Goal: Find specific page/section: Find specific page/section

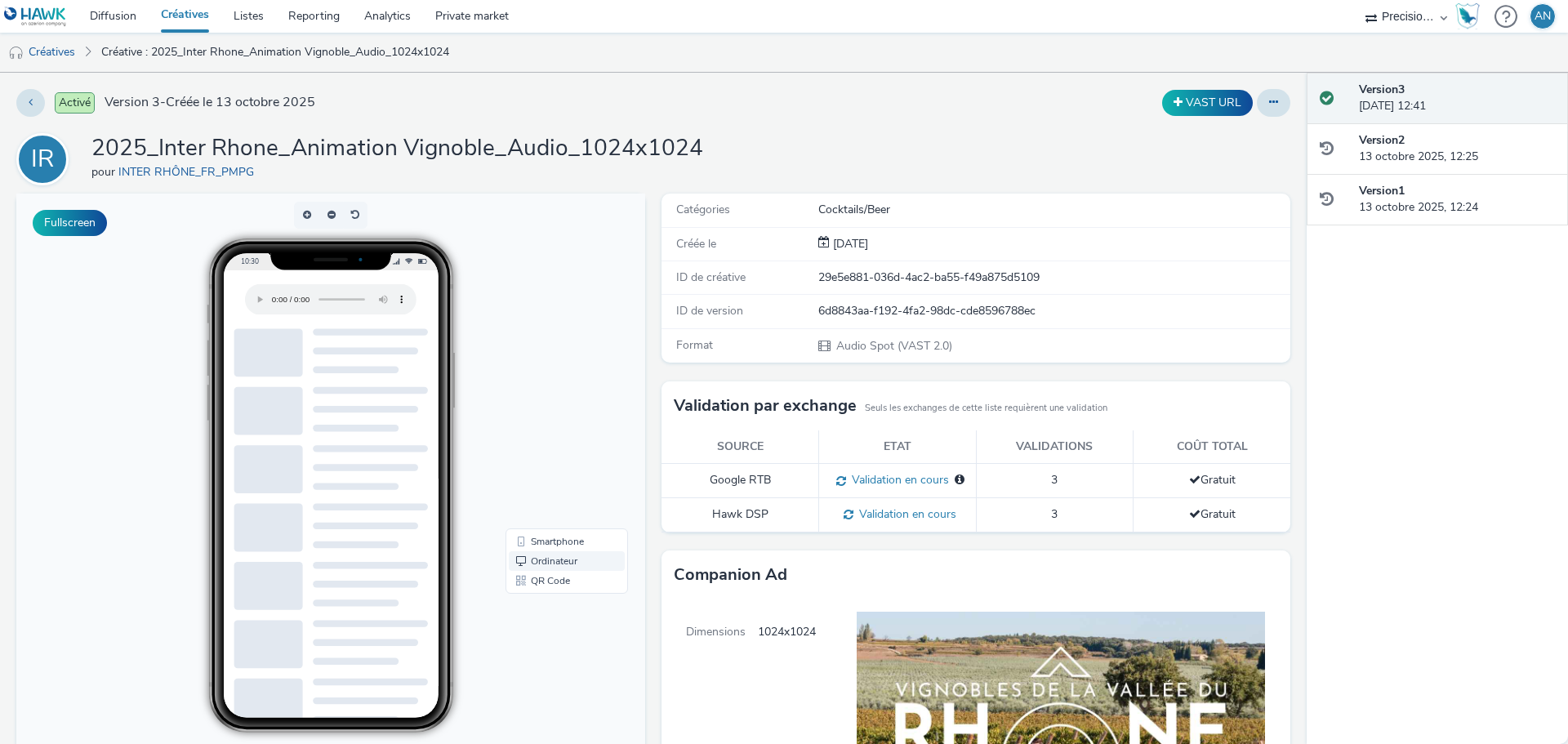
drag, startPoint x: 540, startPoint y: 554, endPoint x: 540, endPoint y: 565, distance: 11.0
click at [540, 450] on ul "Smartphone Ordinateur QR Code" at bounding box center [567, 561] width 116 height 59
click at [556, 450] on link "Ordinateur" at bounding box center [567, 561] width 116 height 19
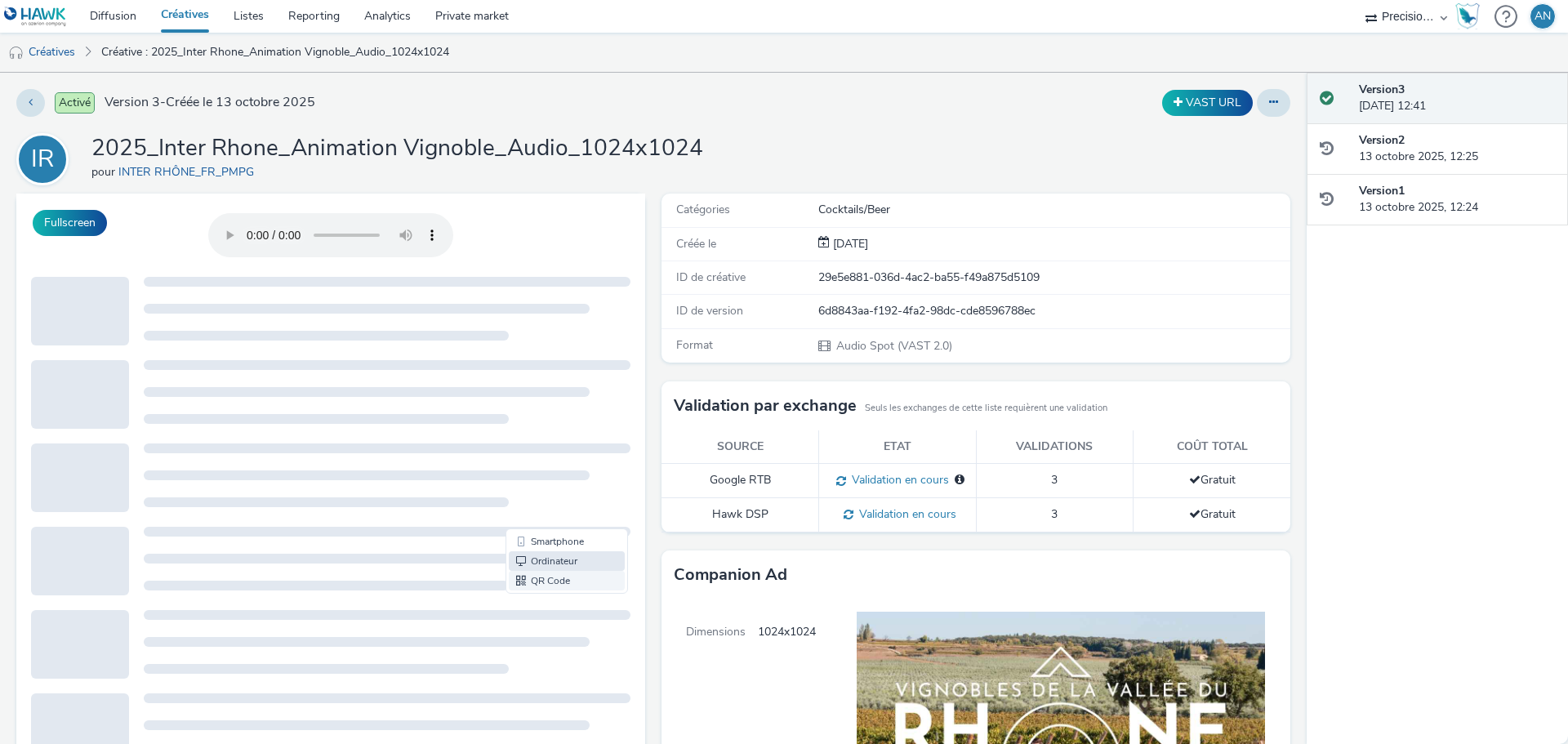
click at [523, 450] on link "QR Code" at bounding box center [567, 580] width 116 height 19
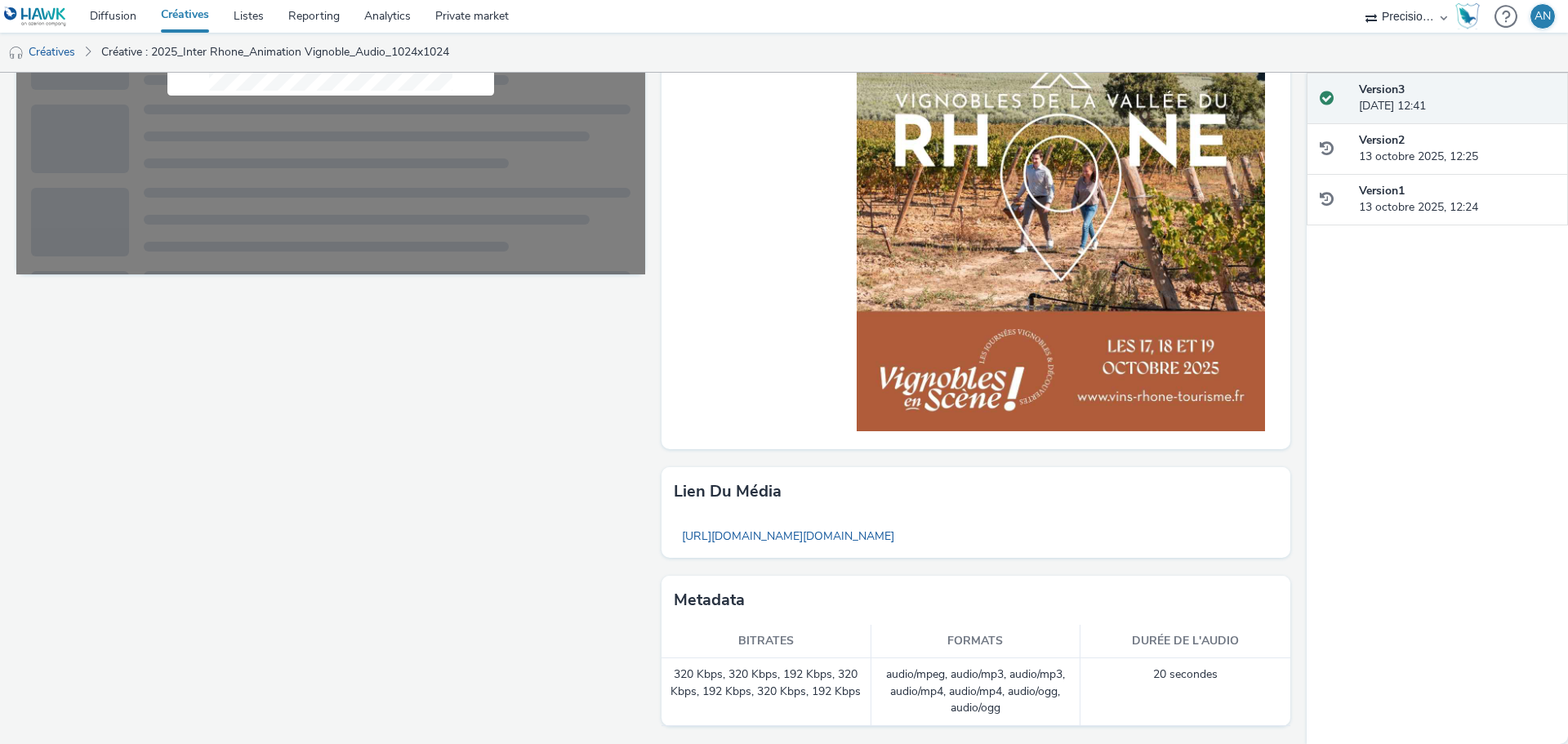
scroll to position [180, 0]
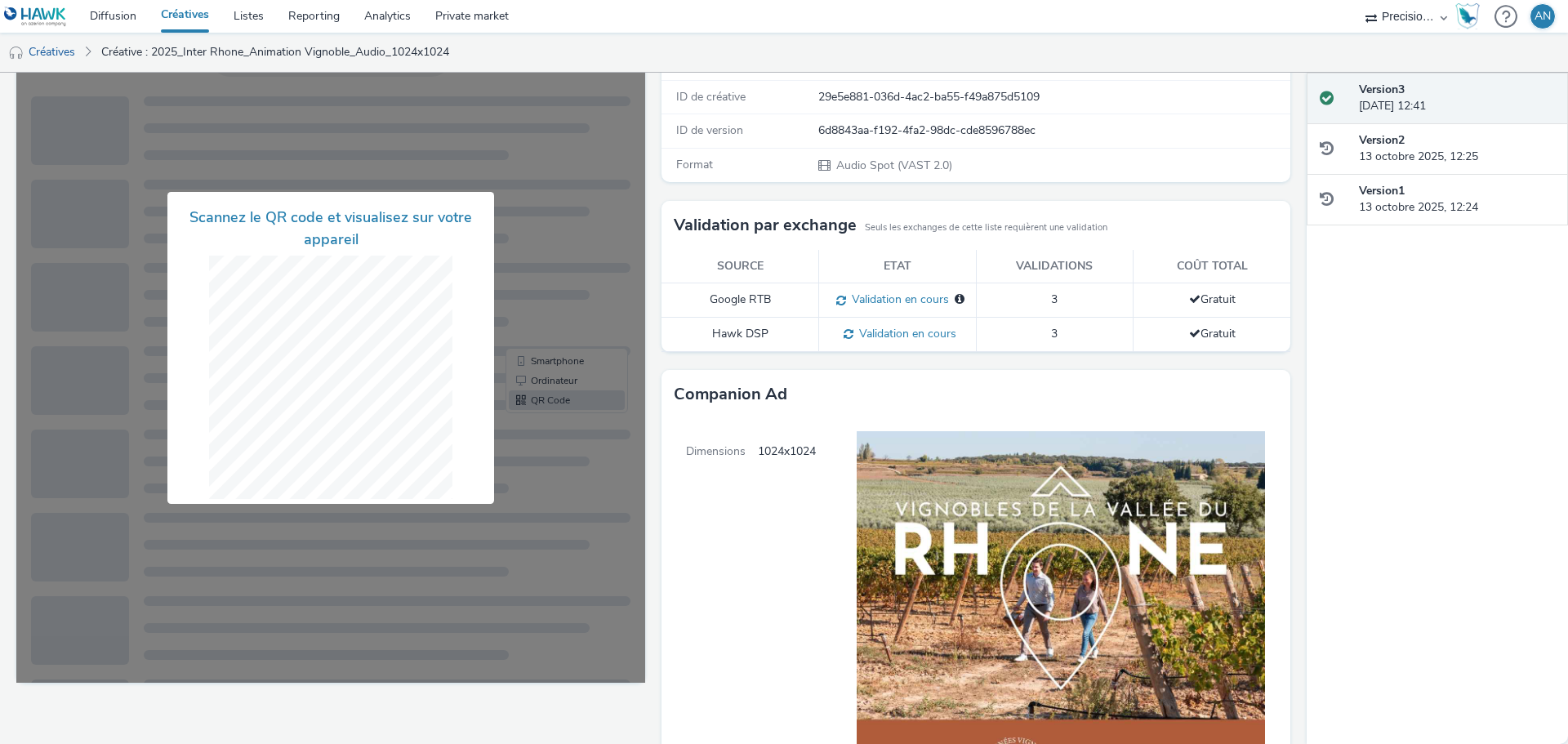
click at [430, 450] on div at bounding box center [330, 347] width 629 height 669
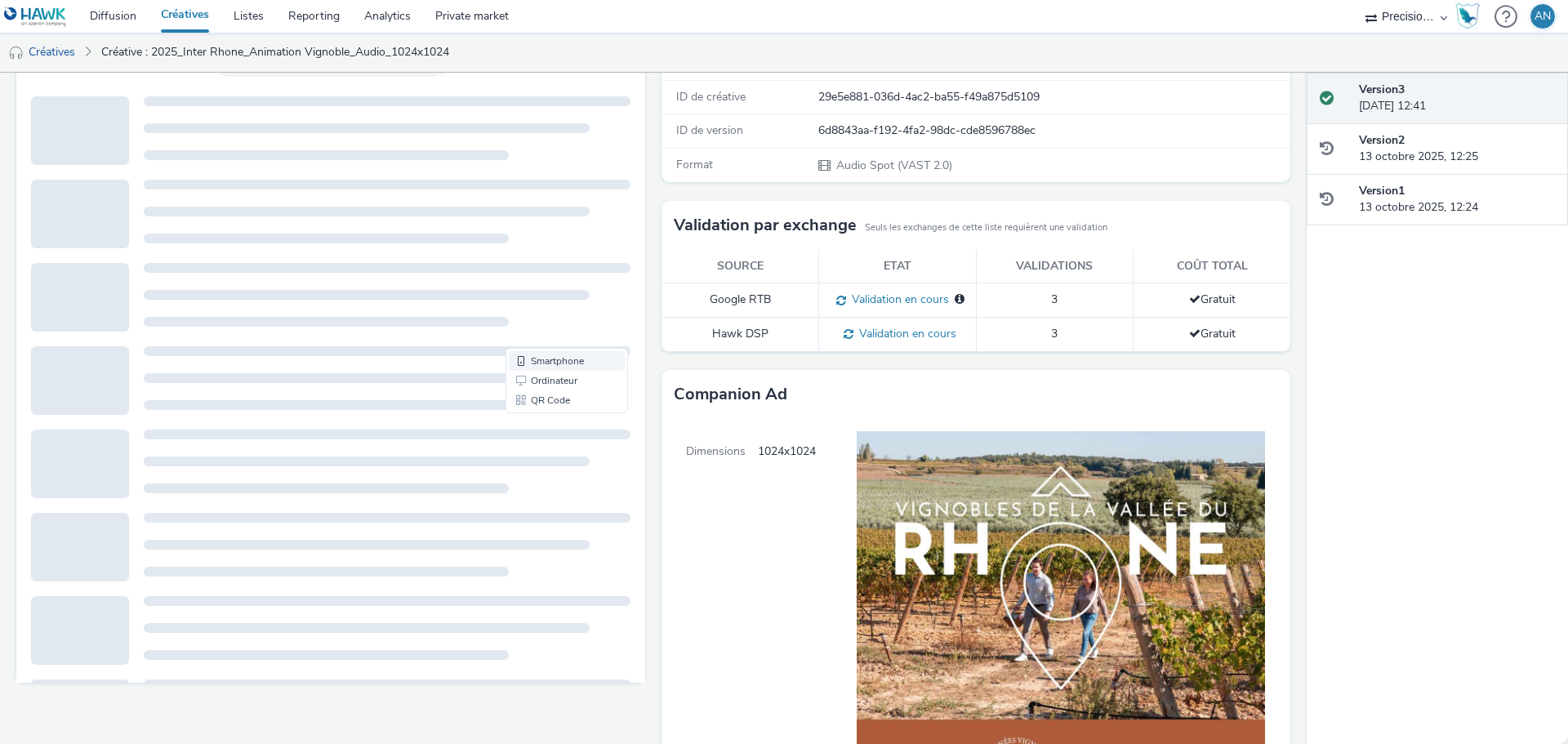
click at [543, 359] on link "Smartphone" at bounding box center [567, 361] width 116 height 19
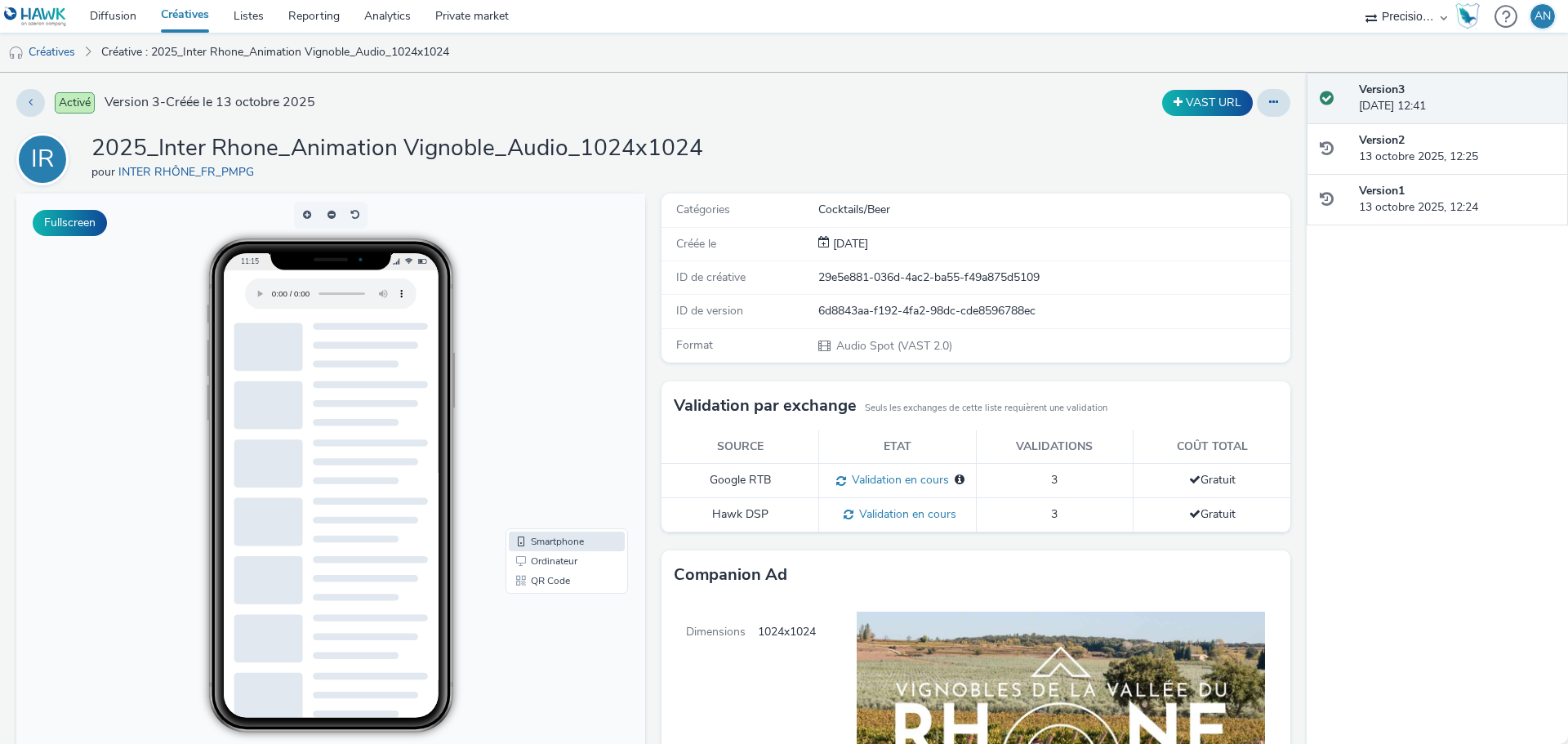
scroll to position [0, 0]
click at [532, 450] on link "QR Code" at bounding box center [567, 580] width 116 height 19
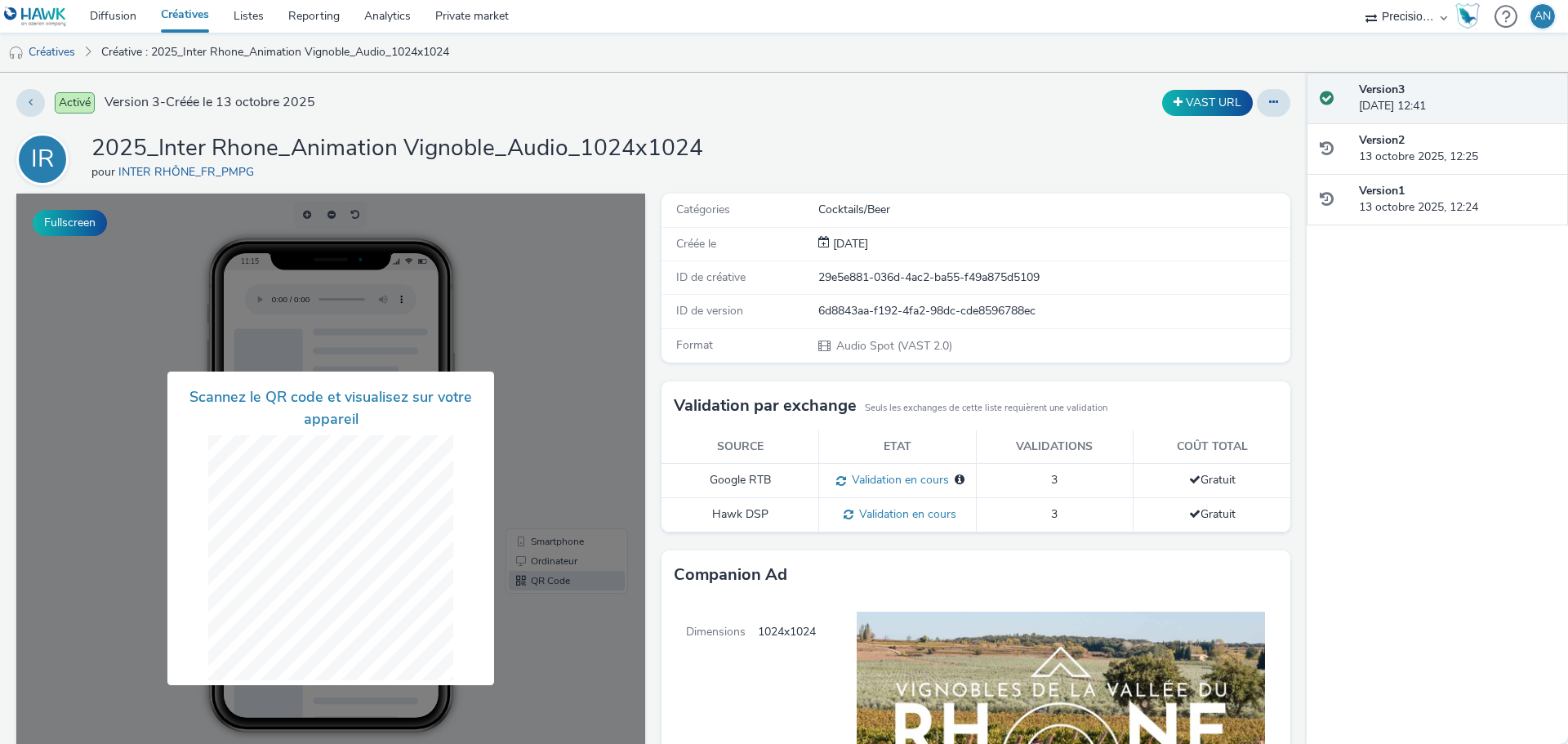
click at [477, 446] on div "Scannez le QR code et visualisez sur votre appareil" at bounding box center [330, 528] width 326 height 313
click at [550, 445] on div at bounding box center [330, 528] width 629 height 669
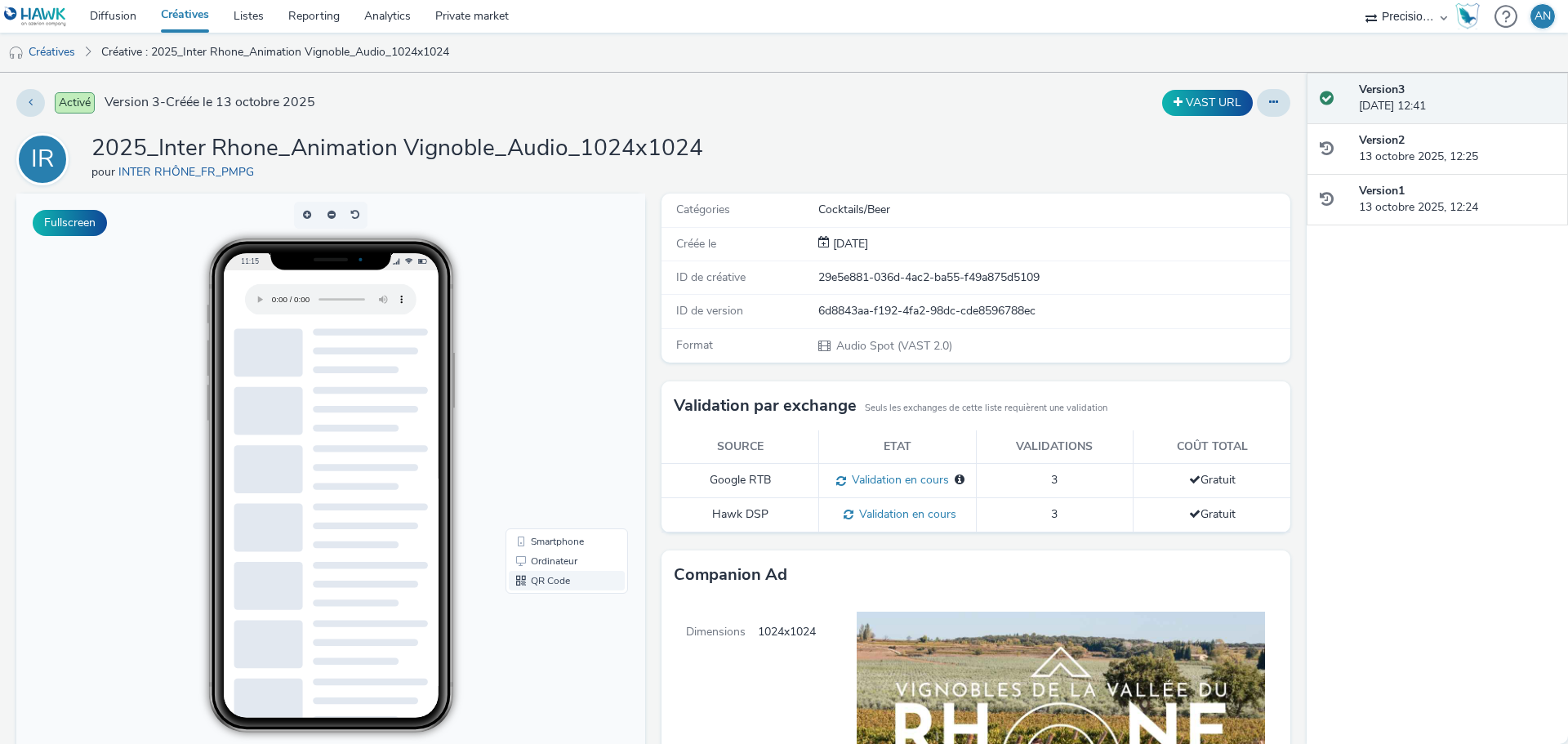
click at [569, 450] on link "QR Code" at bounding box center [567, 580] width 116 height 19
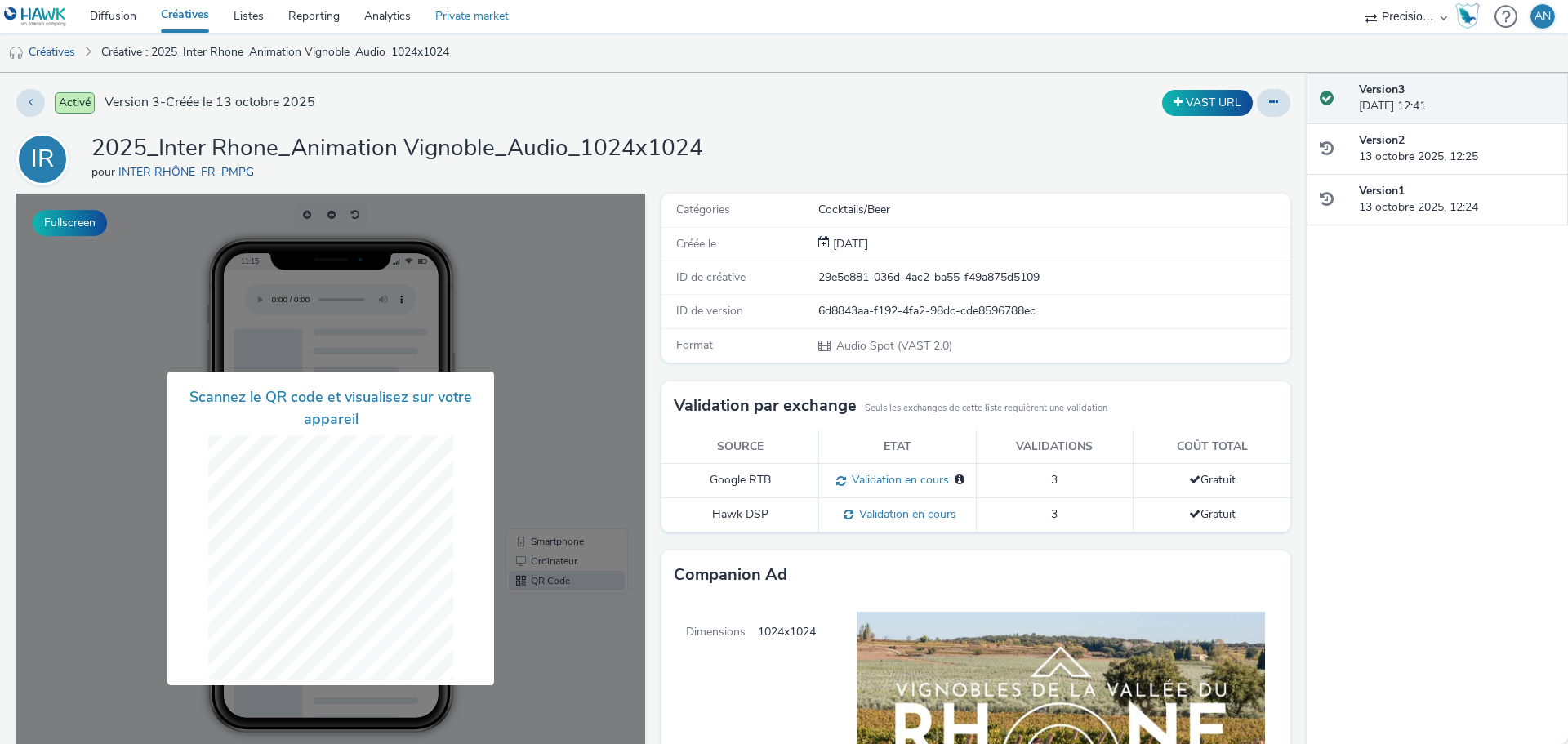
click at [446, 12] on link "Private market" at bounding box center [472, 16] width 98 height 33
